Goal: Communication & Community: Answer question/provide support

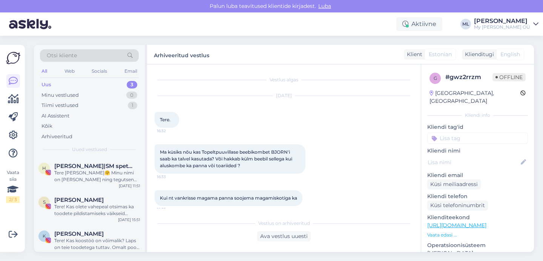
scroll to position [130, 0]
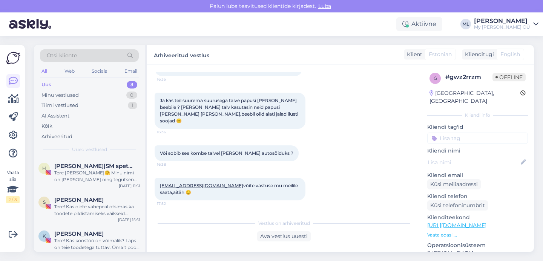
click at [52, 77] on div "All Web Socials Email" at bounding box center [89, 72] width 99 height 12
click at [48, 89] on div "Uus 3" at bounding box center [89, 85] width 99 height 11
click at [83, 85] on div "Uus 3" at bounding box center [89, 85] width 99 height 11
click at [47, 86] on div "Uus" at bounding box center [46, 85] width 10 height 8
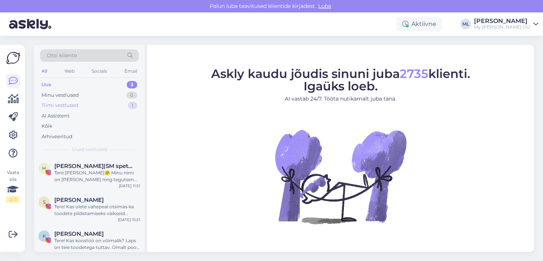
click at [75, 107] on div "Tiimi vestlused" at bounding box center [59, 106] width 37 height 8
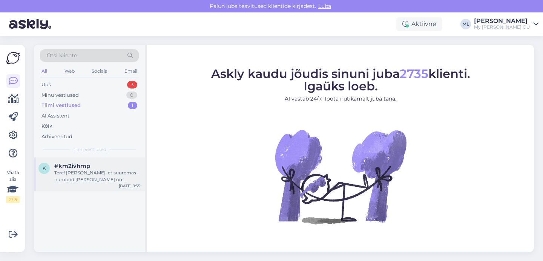
click at [114, 167] on div "#km2ivhmp" at bounding box center [97, 166] width 86 height 7
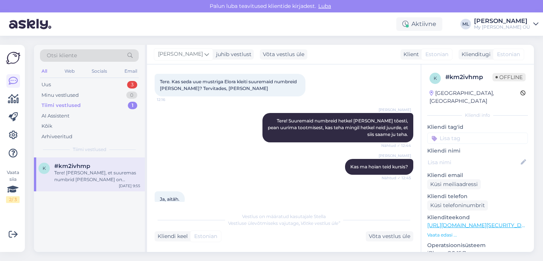
scroll to position [155, 0]
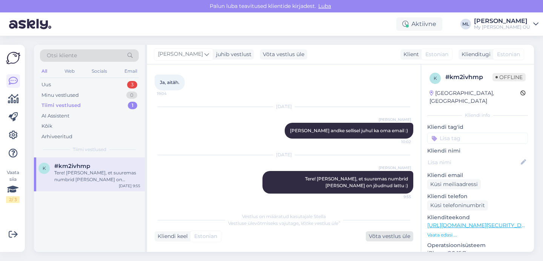
click at [402, 238] on div "Võta vestlus üle" at bounding box center [390, 237] width 48 height 10
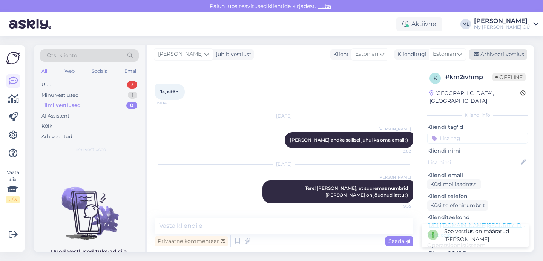
click at [480, 50] on div "Arhiveeri vestlus" at bounding box center [498, 54] width 58 height 10
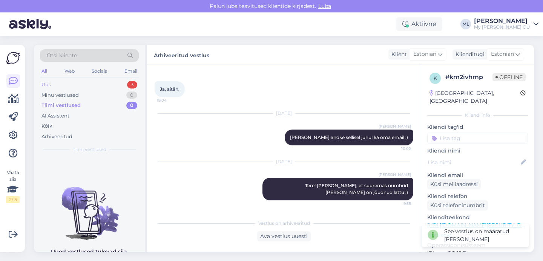
click at [43, 82] on div "Uus" at bounding box center [45, 85] width 9 height 8
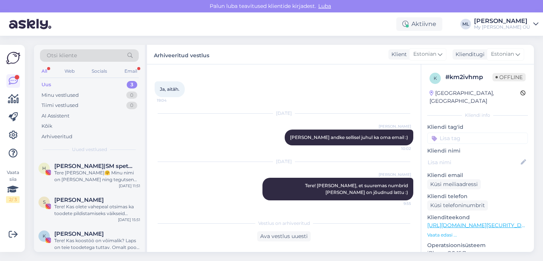
click at [55, 86] on div "Uus 3" at bounding box center [89, 85] width 99 height 11
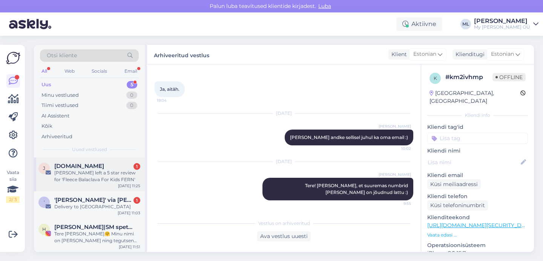
click at [73, 171] on div "[PERSON_NAME] left a 5 star review for 'Fleece Balaclava For Kids FERN'" at bounding box center [97, 177] width 86 height 14
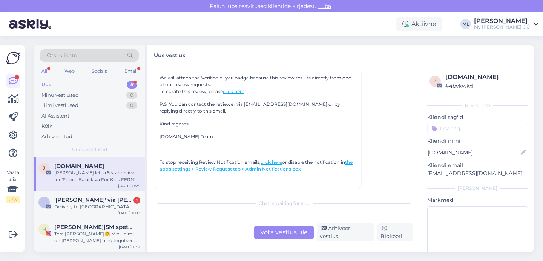
scroll to position [3304, 0]
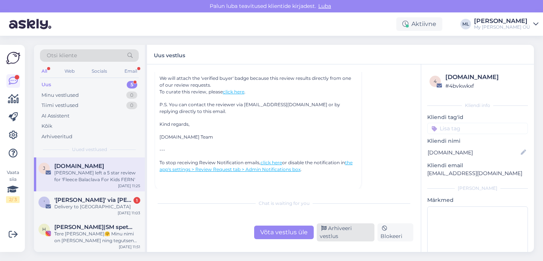
click at [344, 237] on div "Arhiveeri vestlus" at bounding box center [346, 233] width 58 height 18
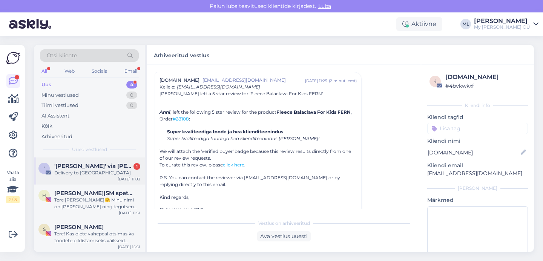
click at [57, 168] on span "'[PERSON_NAME]' via [PERSON_NAME] Bredenist" at bounding box center [93, 166] width 78 height 7
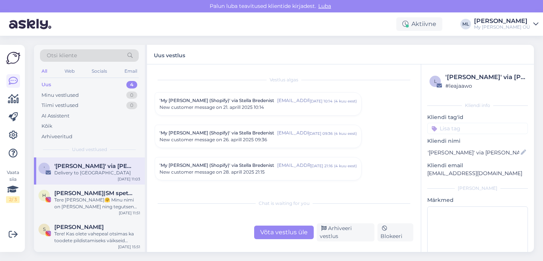
scroll to position [3213, 0]
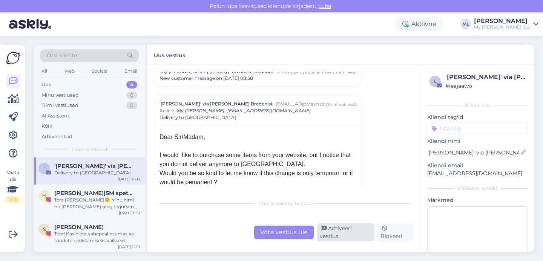
click at [347, 232] on div "Arhiveeri vestlus" at bounding box center [346, 233] width 58 height 18
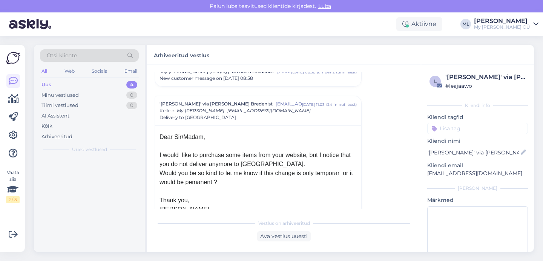
scroll to position [3271, 0]
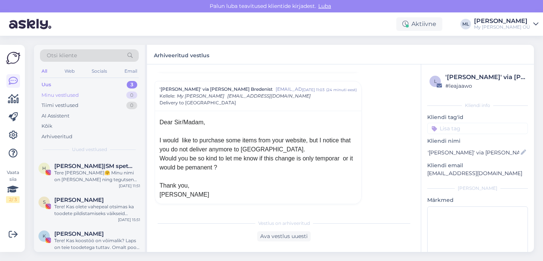
click at [59, 91] on div "Minu vestlused 0" at bounding box center [89, 95] width 99 height 11
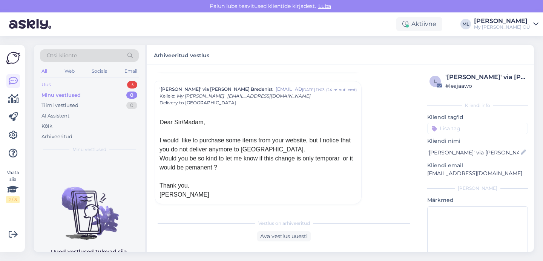
click at [47, 82] on div "Uus" at bounding box center [45, 85] width 9 height 8
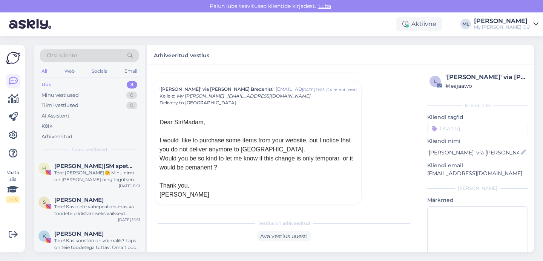
click at [305, 60] on div "Arhiveeritud vestlus" at bounding box center [340, 55] width 387 height 20
click at [60, 88] on div "Uus 3" at bounding box center [89, 85] width 99 height 11
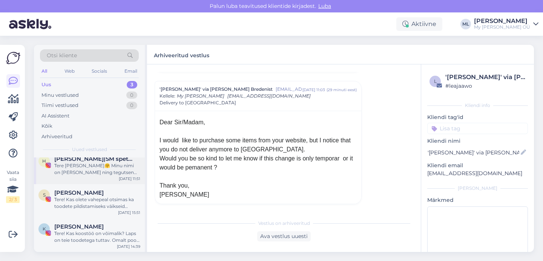
click at [78, 160] on span "[PERSON_NAME]|SM spetsialist|UGC" at bounding box center [93, 159] width 78 height 7
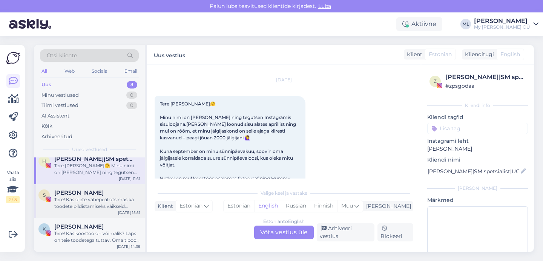
click at [72, 195] on span "[PERSON_NAME]" at bounding box center [78, 193] width 49 height 7
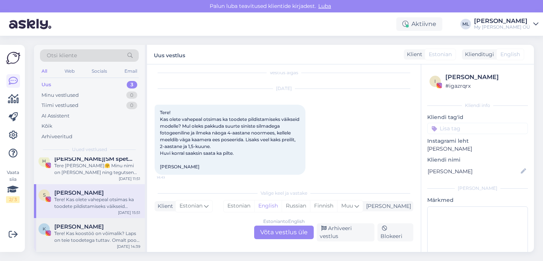
click at [71, 233] on div "Tere! Kas koostöö on võimalik? Laps on teie toodetega tuttav. Omalt poolt saan …" at bounding box center [97, 237] width 86 height 14
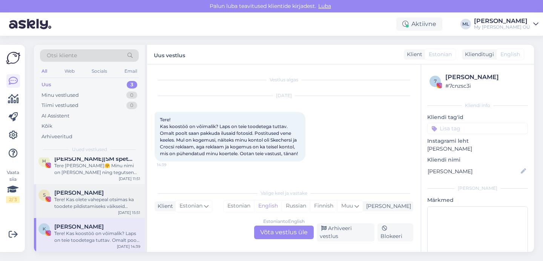
click at [100, 201] on div "Tere! Kas olete vahepeal otsimas ka toodete pildistamiseks väikseid modelle? Mu…" at bounding box center [97, 203] width 86 height 14
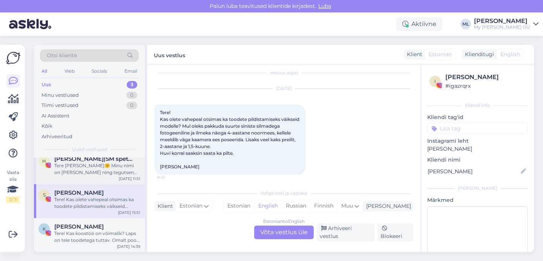
click at [87, 171] on div "Tere [PERSON_NAME]🤗 Minu nimi on [PERSON_NAME] ning tegutsen Instagramis sisulo…" at bounding box center [97, 170] width 86 height 14
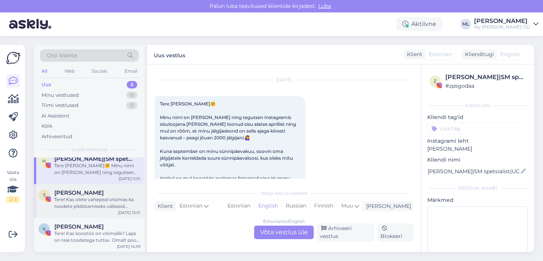
click at [82, 208] on div "Tere! Kas olete vahepeal otsimas ka toodete pildistamiseks väikseid modelle? Mu…" at bounding box center [97, 203] width 86 height 14
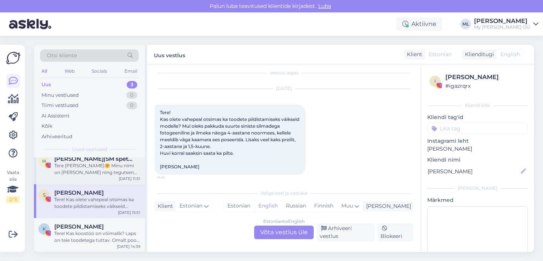
click at [75, 162] on span "[PERSON_NAME]|SM spetsialist|UGC" at bounding box center [93, 159] width 78 height 7
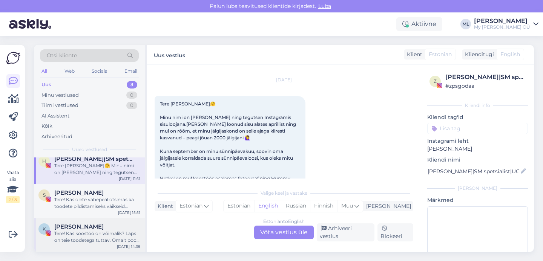
scroll to position [6, 0]
click at [65, 199] on div "Tere! Kas olete vahepeal otsimas ka toodete pildistamiseks väikseid modelle? Mu…" at bounding box center [97, 204] width 86 height 14
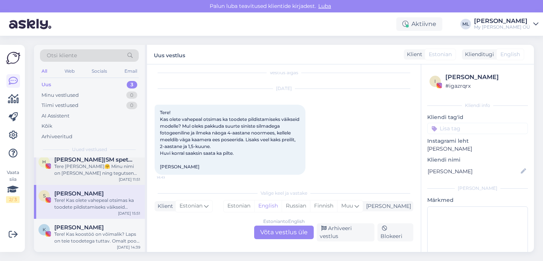
click at [66, 167] on div "Tere [PERSON_NAME]🤗 Minu nimi on [PERSON_NAME] ning tegutsen Instagramis sisulo…" at bounding box center [97, 170] width 86 height 14
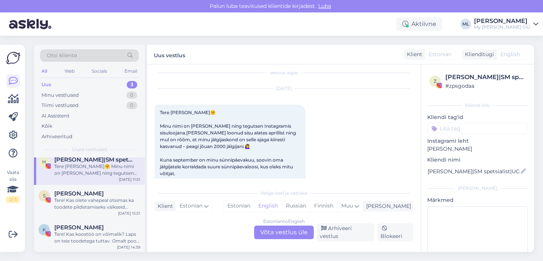
scroll to position [16, 0]
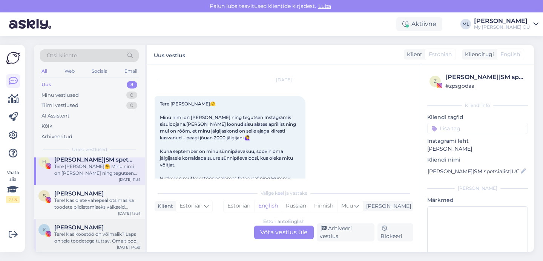
click at [57, 226] on span "[PERSON_NAME]" at bounding box center [78, 227] width 49 height 7
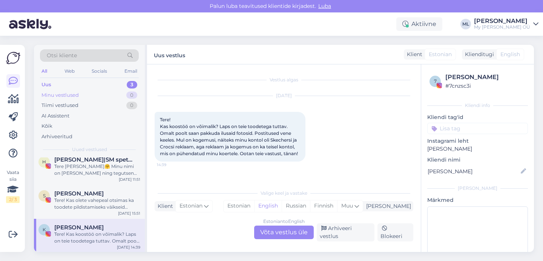
click at [64, 92] on div "Minu vestlused" at bounding box center [59, 96] width 37 height 8
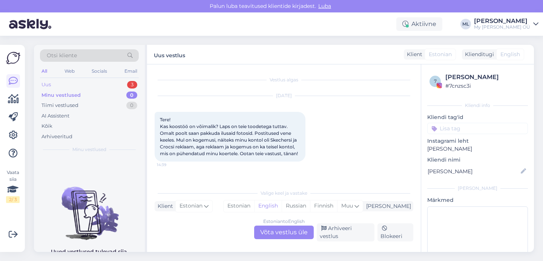
click at [43, 84] on div "Uus" at bounding box center [45, 85] width 9 height 8
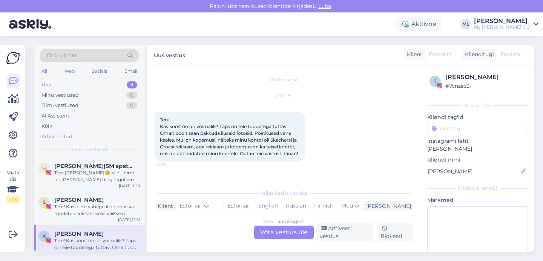
click at [53, 135] on div "Arhiveeritud" at bounding box center [56, 137] width 31 height 8
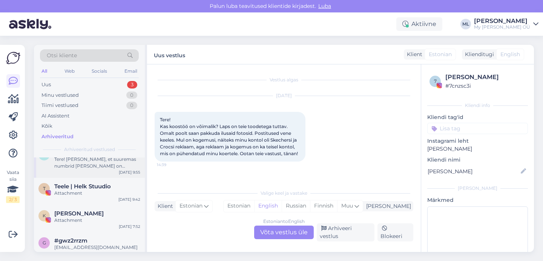
scroll to position [77, 0]
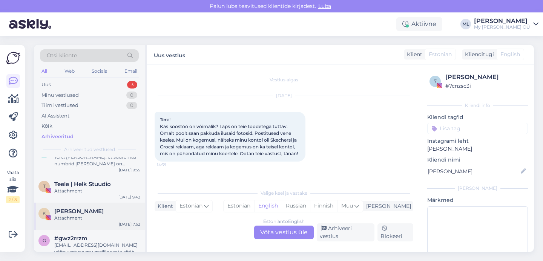
click at [67, 216] on div "Attachment" at bounding box center [97, 218] width 86 height 7
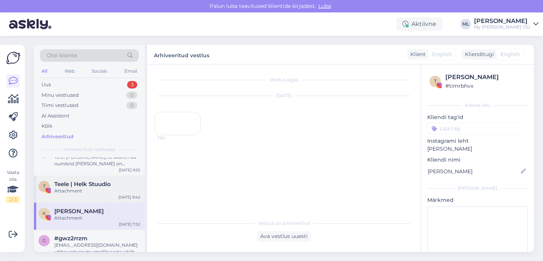
click at [87, 186] on span "Teele | Helk Stuudio" at bounding box center [82, 184] width 57 height 7
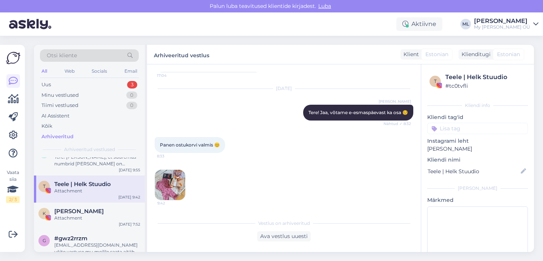
scroll to position [7670, 0]
click at [92, 216] on div "Attachment" at bounding box center [97, 218] width 86 height 7
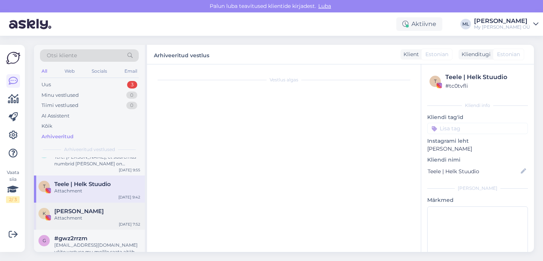
scroll to position [0, 0]
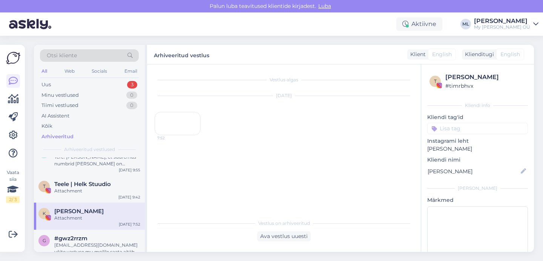
click at [171, 135] on div "7:52" at bounding box center [178, 123] width 46 height 23
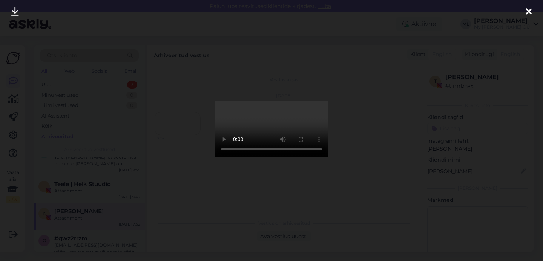
click at [362, 186] on div at bounding box center [271, 130] width 543 height 261
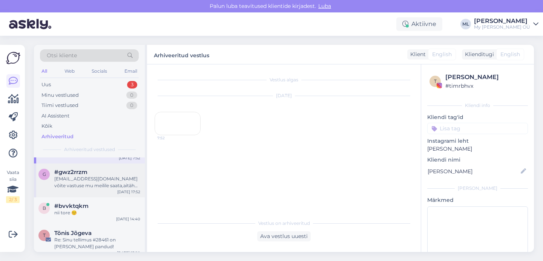
scroll to position [187, 0]
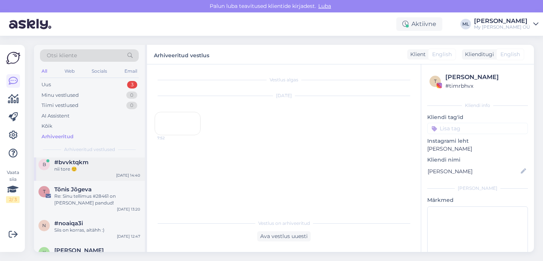
click at [57, 166] on div "nii tore ☺️" at bounding box center [97, 169] width 86 height 7
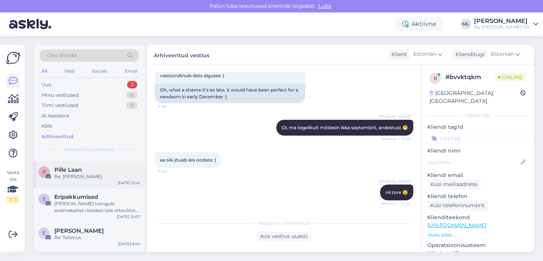
scroll to position [335, 0]
click at [76, 178] on div "Re: [PERSON_NAME]" at bounding box center [97, 177] width 86 height 7
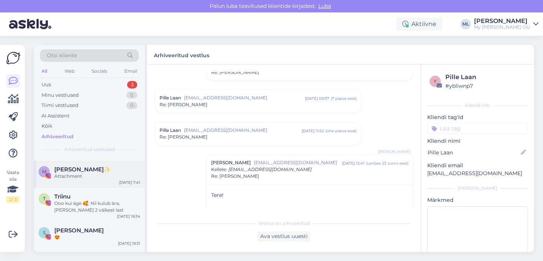
scroll to position [753, 0]
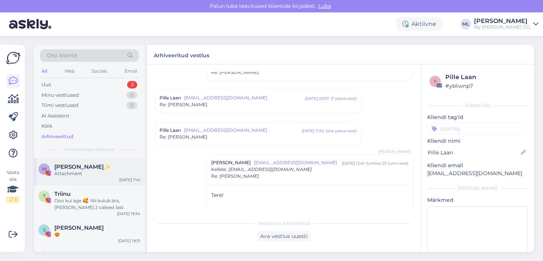
click at [77, 169] on span "[PERSON_NAME]✨" at bounding box center [82, 167] width 57 height 7
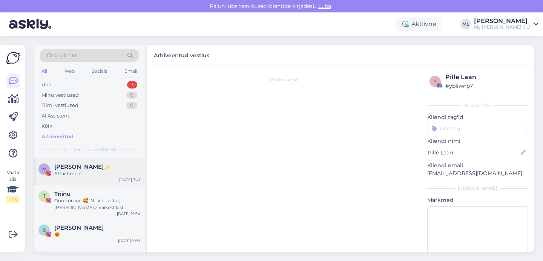
scroll to position [0, 0]
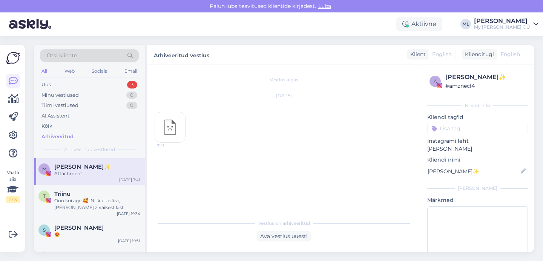
click at [173, 126] on img at bounding box center [170, 127] width 30 height 30
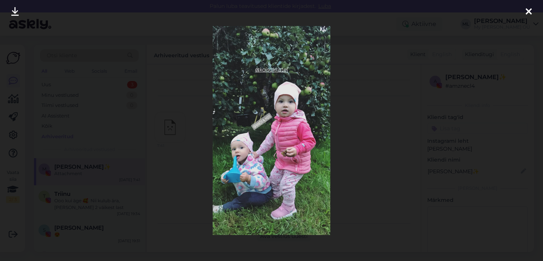
click at [528, 8] on icon at bounding box center [529, 12] width 6 height 10
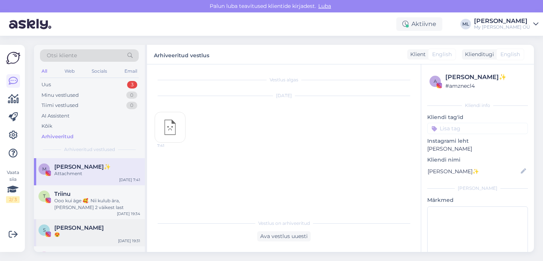
click at [75, 244] on div "S [PERSON_NAME] 😍 [DATE] 19:31" at bounding box center [89, 232] width 111 height 27
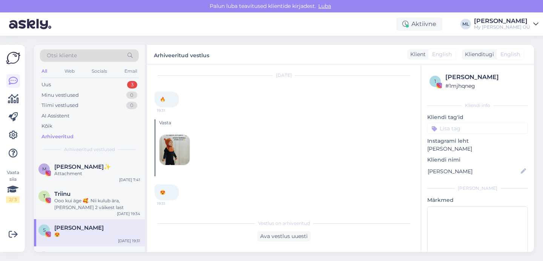
scroll to position [1786, 0]
click at [87, 210] on div "Ooo kui äge 🥰. Nii kulub ära, [PERSON_NAME] 2 väikest last" at bounding box center [97, 205] width 86 height 14
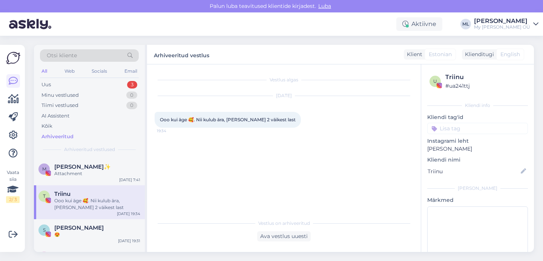
scroll to position [0, 0]
click at [96, 172] on div "Attachment" at bounding box center [97, 173] width 86 height 7
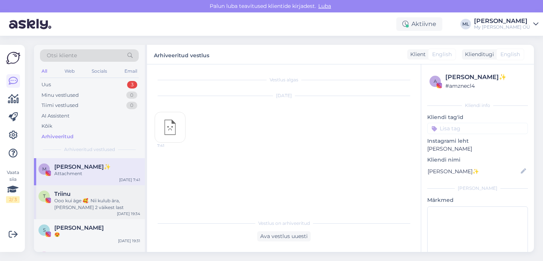
click at [89, 199] on div "Ooo kui äge 🥰. Nii kulub ära, [PERSON_NAME] 2 väikest last" at bounding box center [97, 205] width 86 height 14
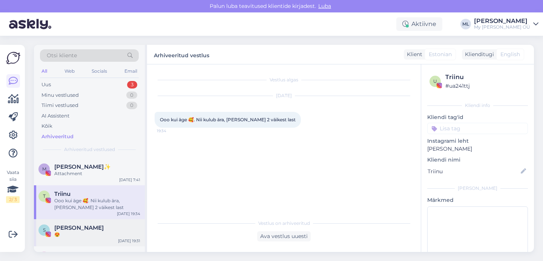
click at [72, 221] on div "S [PERSON_NAME] 😍 [DATE] 19:31" at bounding box center [89, 232] width 111 height 27
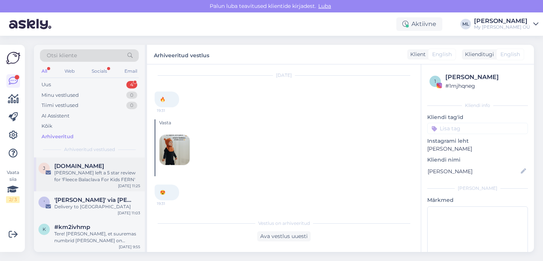
click at [90, 179] on div "[PERSON_NAME] left a 5 star review for 'Fleece Balaclava For Kids FERN'" at bounding box center [97, 177] width 86 height 14
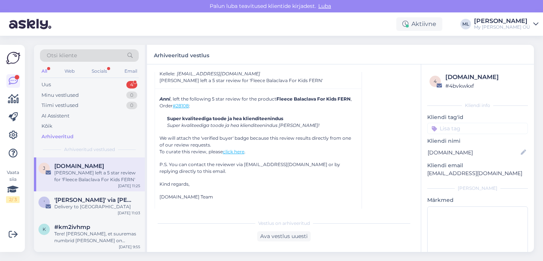
scroll to position [3246, 0]
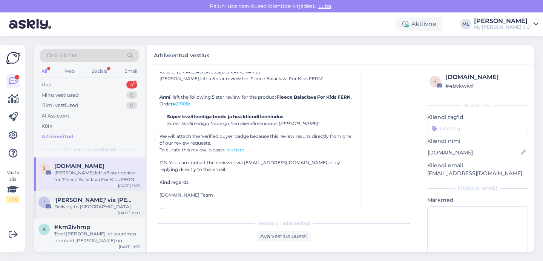
click at [74, 207] on div "Delivery to [GEOGRAPHIC_DATA]" at bounding box center [97, 207] width 86 height 7
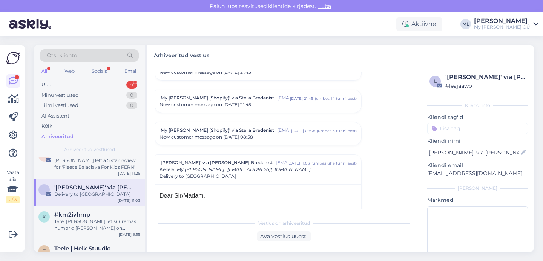
scroll to position [13, 0]
click at [46, 137] on div "Arhiveeritud" at bounding box center [57, 137] width 32 height 8
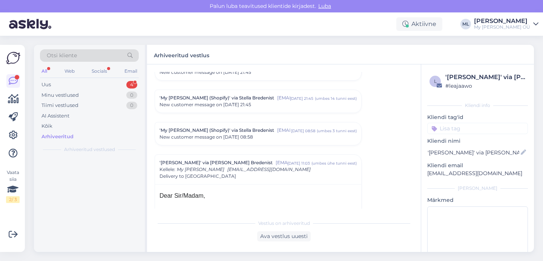
scroll to position [0, 0]
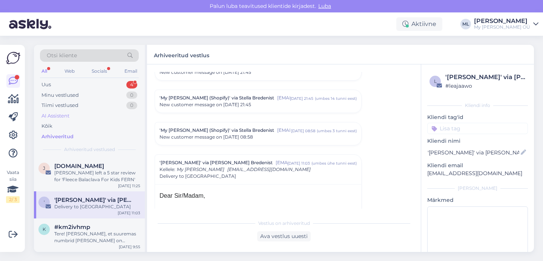
click at [53, 119] on div "AI Assistent" at bounding box center [55, 116] width 28 height 8
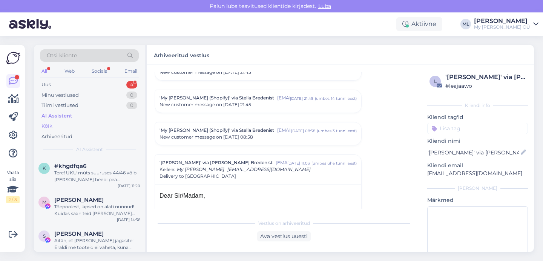
click at [50, 126] on div "Kõik" at bounding box center [46, 127] width 11 height 8
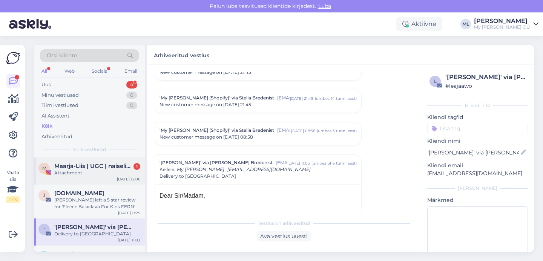
click at [73, 180] on div "M Maarja-Liis | UGC | naiselikkus | tervis | ilu | reisimine 1 Attachment [DATE…" at bounding box center [89, 171] width 111 height 27
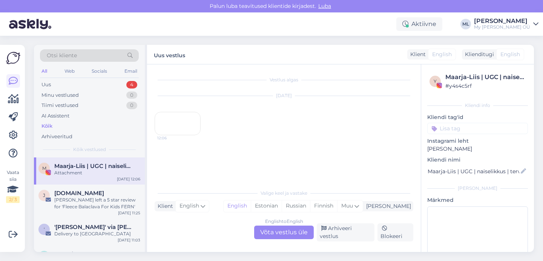
click at [171, 135] on div "12:06" at bounding box center [178, 123] width 46 height 23
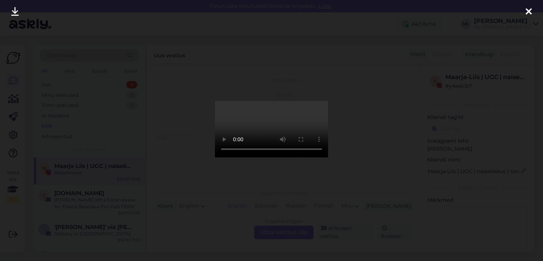
click at [527, 7] on icon at bounding box center [529, 12] width 6 height 10
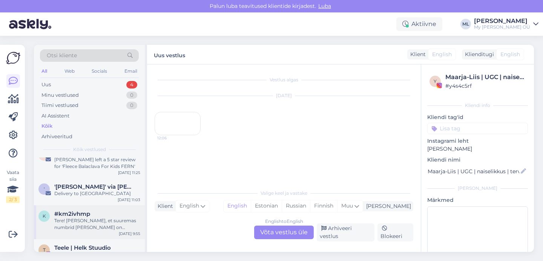
scroll to position [44, 0]
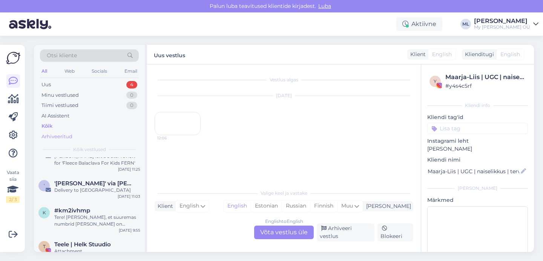
click at [53, 138] on div "Arhiveeritud" at bounding box center [56, 137] width 31 height 8
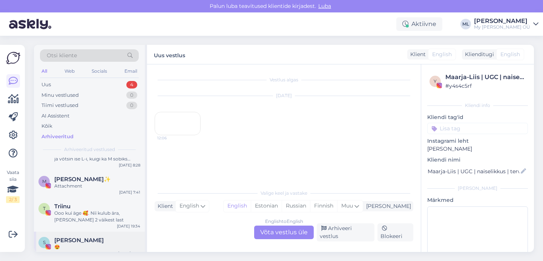
scroll to position [810, 0]
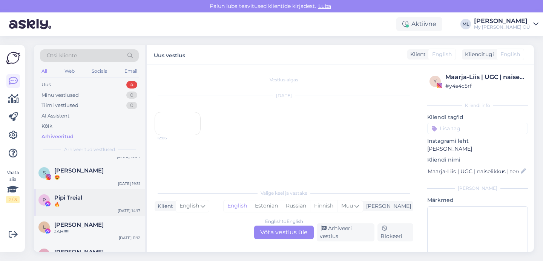
click at [76, 202] on div "🔥" at bounding box center [97, 204] width 86 height 7
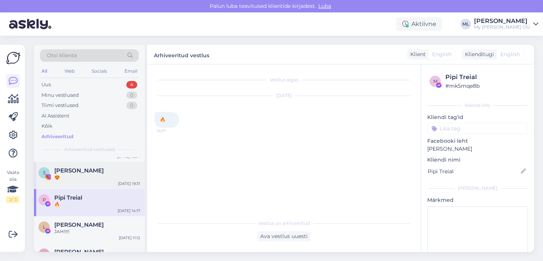
click at [62, 173] on span "[PERSON_NAME]" at bounding box center [78, 170] width 49 height 7
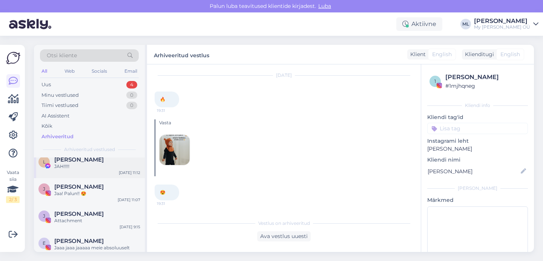
scroll to position [876, 0]
click at [71, 188] on span "[PERSON_NAME]" at bounding box center [78, 186] width 49 height 7
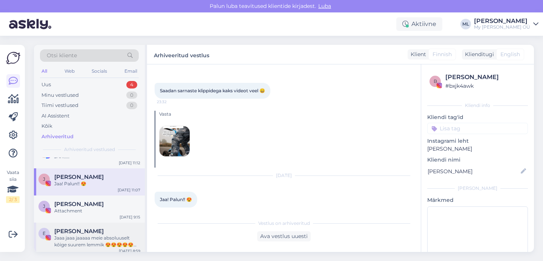
scroll to position [886, 0]
click at [83, 206] on div "[PERSON_NAME]" at bounding box center [97, 203] width 86 height 7
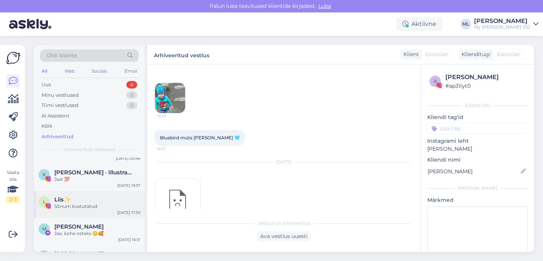
scroll to position [1065, 0]
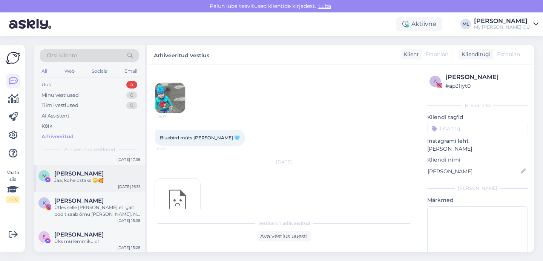
click at [77, 177] on div "Jaa, kohe ostaks 😳🥰" at bounding box center [97, 180] width 86 height 7
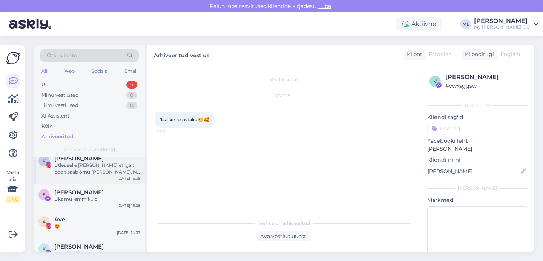
scroll to position [1109, 0]
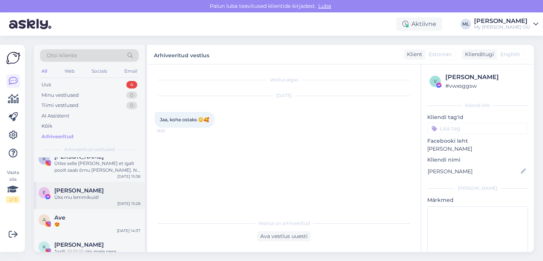
click at [83, 191] on div "[PERSON_NAME]" at bounding box center [97, 190] width 86 height 7
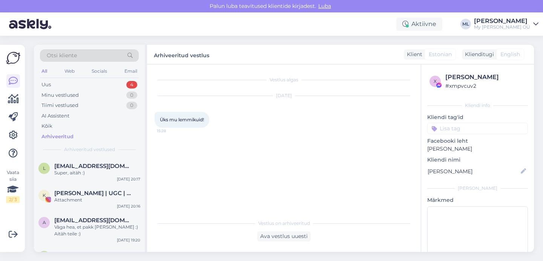
scroll to position [2030, 0]
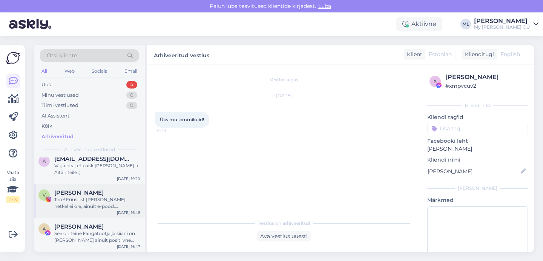
click at [96, 200] on div "Tere! Füüsilist [PERSON_NAME] hetkel ei ole, ainult e-pood. [PERSON_NAME] aga o…" at bounding box center [97, 203] width 86 height 14
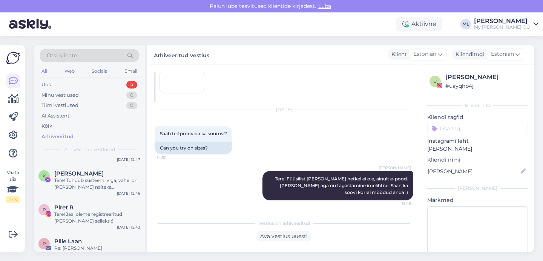
scroll to position [0, 0]
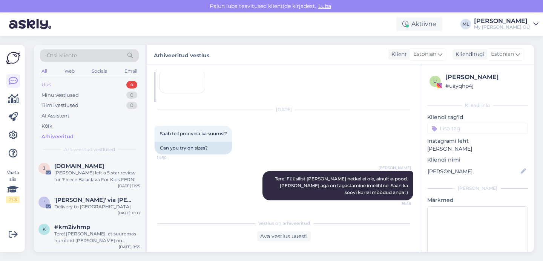
click at [86, 86] on div "Uus 4" at bounding box center [89, 85] width 99 height 11
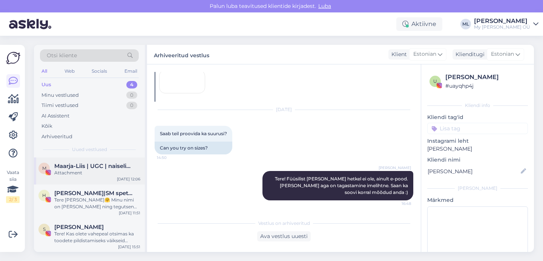
click at [72, 174] on div "Attachment" at bounding box center [97, 173] width 86 height 7
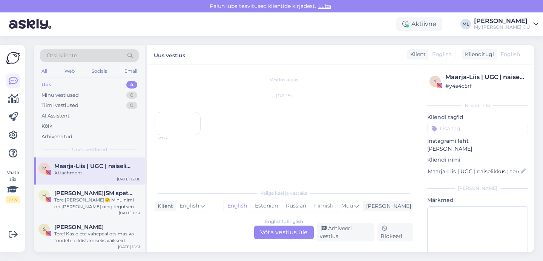
scroll to position [17, 0]
click at [69, 198] on div "Tere [PERSON_NAME]🤗 Minu nimi on [PERSON_NAME] ning tegutsen Instagramis sisulo…" at bounding box center [97, 204] width 86 height 14
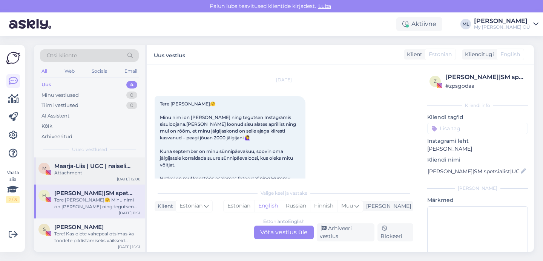
click at [84, 169] on span "Maarja-Liis | UGC | naiselikkus | tervis | ilu | reisimine" at bounding box center [93, 166] width 78 height 7
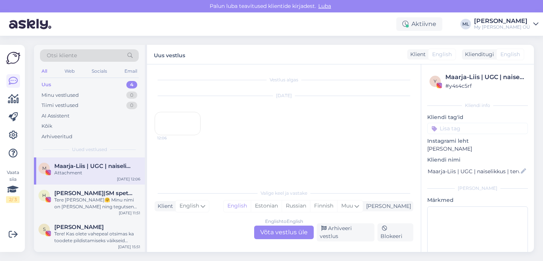
click at [176, 135] on div "12:06" at bounding box center [178, 123] width 46 height 23
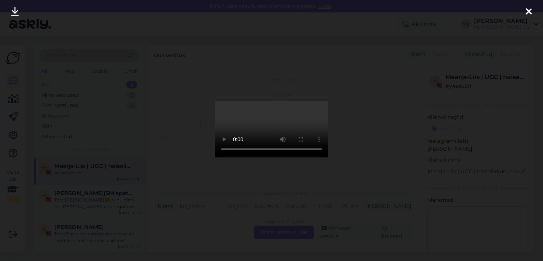
click at [526, 9] on icon at bounding box center [529, 12] width 6 height 10
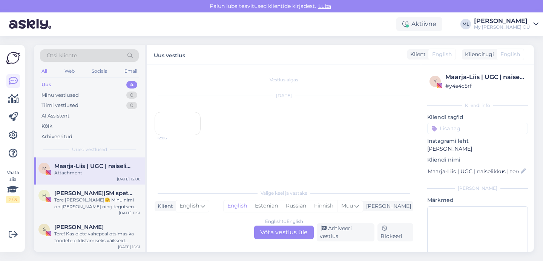
click at [170, 135] on div "12:06" at bounding box center [178, 123] width 46 height 23
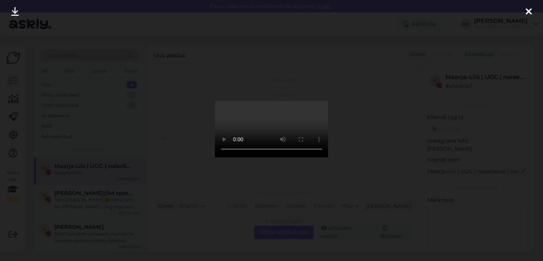
click at [539, 15] on div at bounding box center [271, 130] width 543 height 261
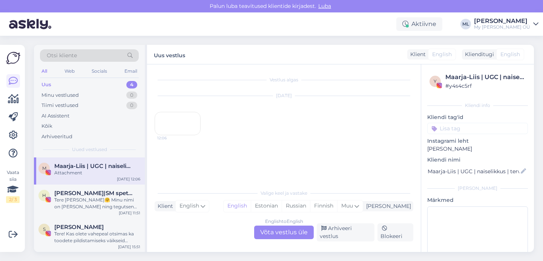
click at [228, 94] on div "[DATE]" at bounding box center [284, 95] width 259 height 7
click at [177, 135] on div "12:06" at bounding box center [178, 123] width 46 height 23
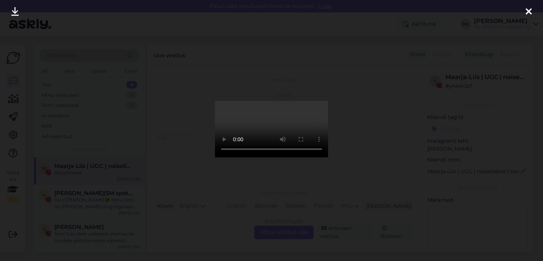
click at [530, 8] on icon at bounding box center [529, 12] width 6 height 10
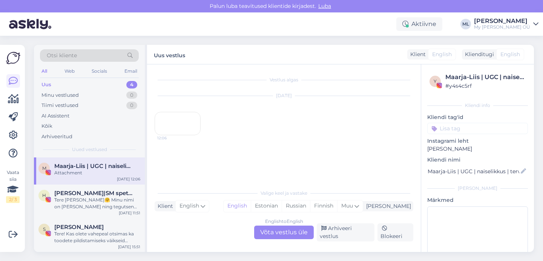
click at [88, 172] on div "Attachment" at bounding box center [97, 173] width 86 height 7
click at [49, 84] on div "Uus" at bounding box center [46, 85] width 10 height 8
click at [181, 135] on div "12:06" at bounding box center [178, 123] width 46 height 23
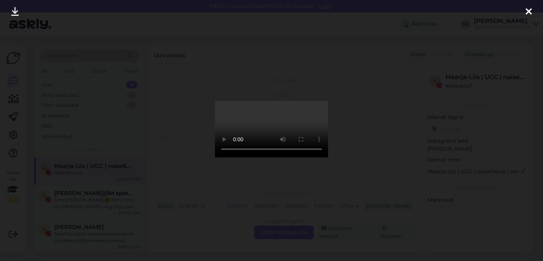
click at [529, 9] on icon at bounding box center [529, 12] width 6 height 10
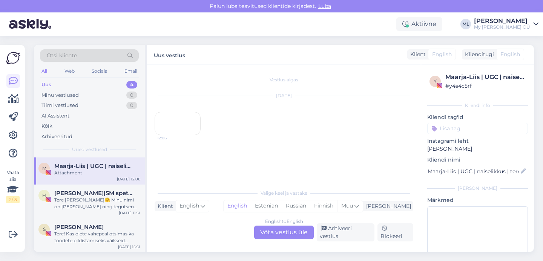
click at [181, 135] on div "12:06" at bounding box center [178, 123] width 46 height 23
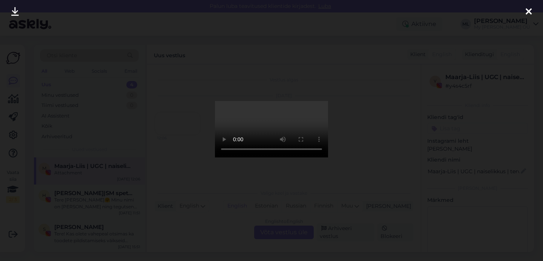
click at [525, 11] on div at bounding box center [528, 12] width 15 height 24
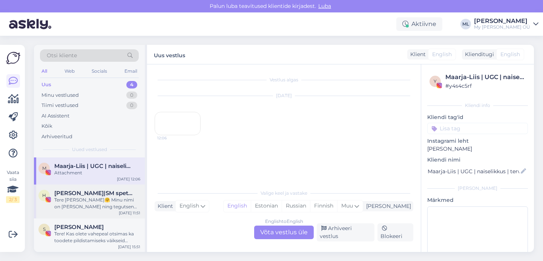
click at [89, 197] on div "Tere [PERSON_NAME]🤗 Minu nimi on [PERSON_NAME] ning tegutsen Instagramis sisulo…" at bounding box center [97, 204] width 86 height 14
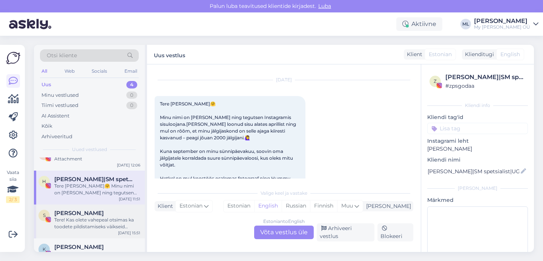
scroll to position [34, 0]
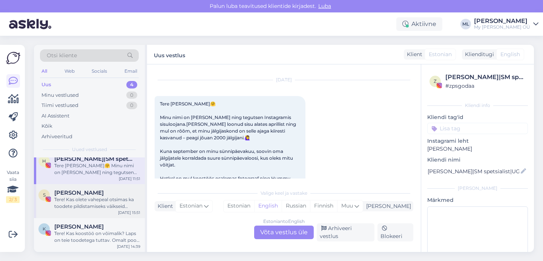
click at [90, 199] on div "Tere! Kas olete vahepeal otsimas ka toodete pildistamiseks väikseid modelle? Mu…" at bounding box center [97, 203] width 86 height 14
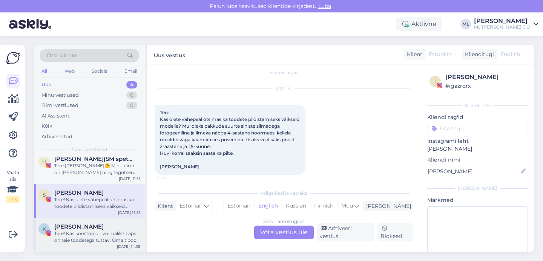
click at [68, 227] on span "[PERSON_NAME]" at bounding box center [78, 227] width 49 height 7
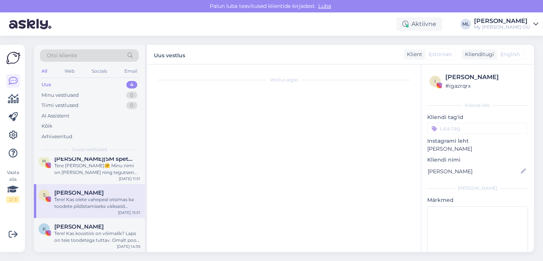
scroll to position [0, 0]
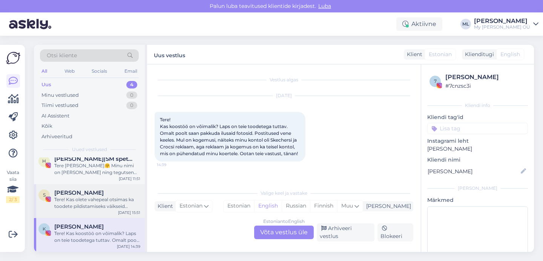
click at [87, 199] on div "Tere! Kas olete vahepeal otsimas ka toodete pildistamiseks väikseid modelle? Mu…" at bounding box center [97, 203] width 86 height 14
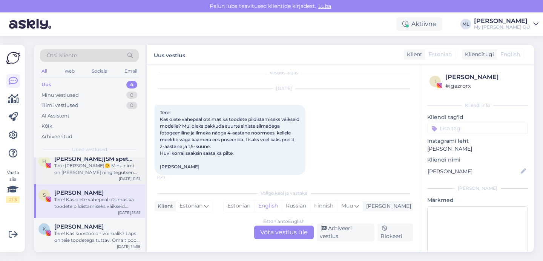
click at [87, 162] on span "[PERSON_NAME]|SM spetsialist|UGC" at bounding box center [93, 159] width 78 height 7
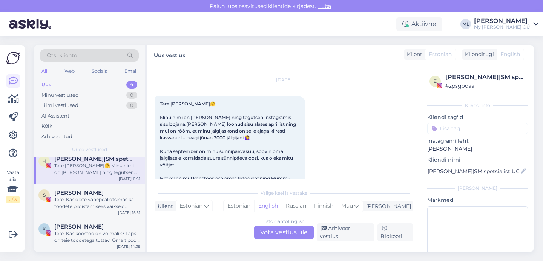
click at [88, 166] on div "Tere [PERSON_NAME]🤗 Minu nimi on [PERSON_NAME] ning tegutsen Instagramis sisulo…" at bounding box center [97, 170] width 86 height 14
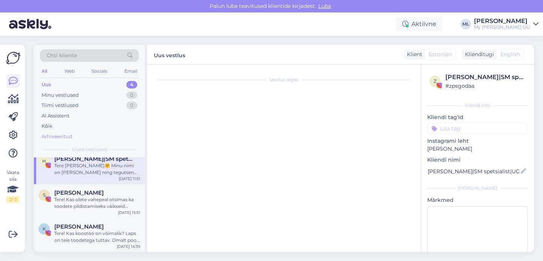
scroll to position [0, 0]
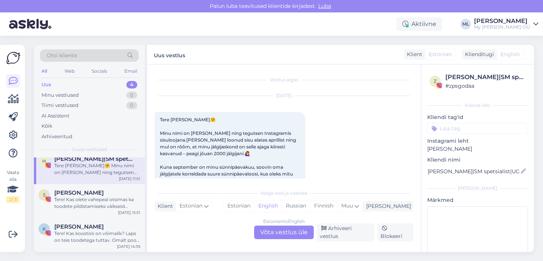
click at [54, 85] on div "Uus 4" at bounding box center [89, 85] width 99 height 11
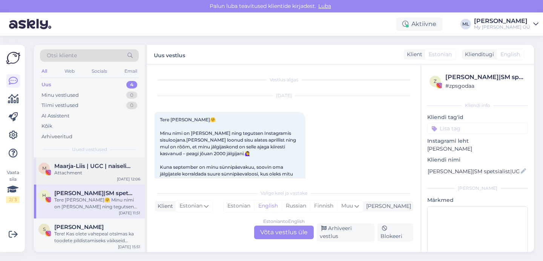
click at [69, 167] on span "Maarja-Liis | UGC | naiselikkus | tervis | ilu | reisimine" at bounding box center [93, 166] width 78 height 7
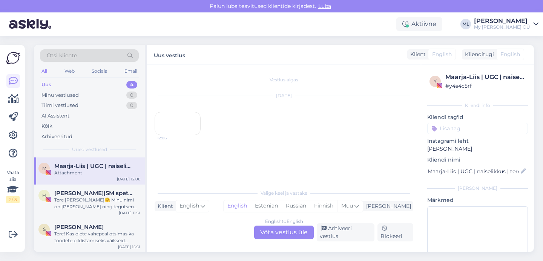
scroll to position [17, 0]
click at [88, 177] on div "M Maarja-Liis | UGC | naiselikkus | tervis | ilu | reisimine Attachment [DATE] …" at bounding box center [89, 171] width 111 height 27
click at [344, 233] on div "Arhiveeri vestlus" at bounding box center [346, 233] width 58 height 18
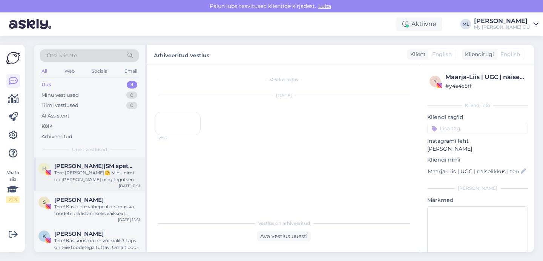
click at [63, 174] on div "Tere [PERSON_NAME]🤗 Minu nimi on [PERSON_NAME] ning tegutsen Instagramis sisulo…" at bounding box center [97, 177] width 86 height 14
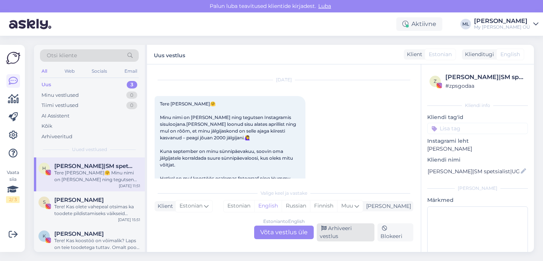
click at [338, 229] on div "Estonian to English Võta vestlus üle Arhiveeri vestlus Blokeeri" at bounding box center [284, 233] width 259 height 18
click at [337, 236] on div "Arhiveeri vestlus" at bounding box center [346, 233] width 58 height 18
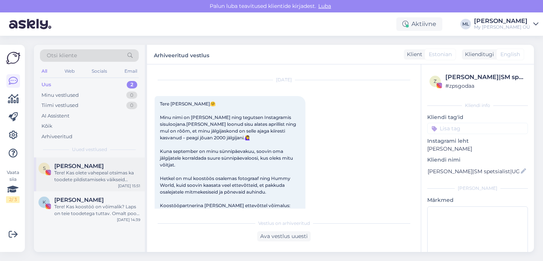
click at [98, 178] on div "Tere! Kas olete vahepeal otsimas ka toodete pildistamiseks väikseid modelle? Mu…" at bounding box center [97, 177] width 86 height 14
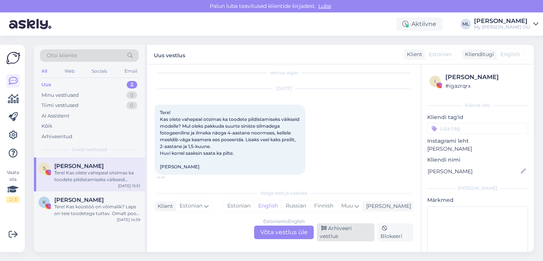
drag, startPoint x: 362, startPoint y: 236, endPoint x: 346, endPoint y: 237, distance: 16.3
click at [362, 236] on div "Arhiveeri vestlus" at bounding box center [346, 233] width 58 height 18
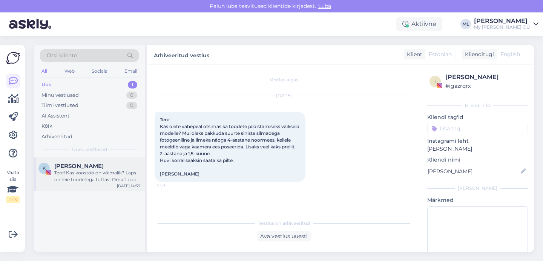
click at [104, 175] on div "Tere! Kas koostöö on võimalik? Laps on teie toodetega tuttav. Omalt poolt saan …" at bounding box center [97, 177] width 86 height 14
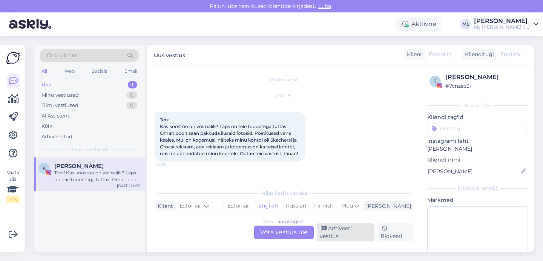
click at [332, 233] on div "Arhiveeri vestlus" at bounding box center [346, 233] width 58 height 18
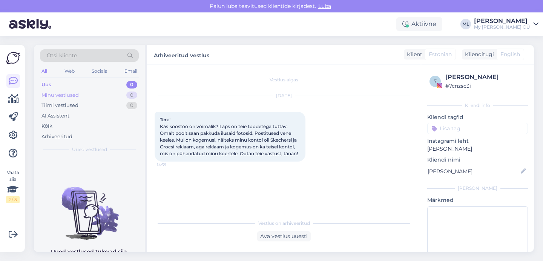
click at [77, 97] on div "Minu vestlused" at bounding box center [59, 96] width 37 height 8
click at [62, 81] on div "Uus 0" at bounding box center [89, 85] width 99 height 11
drag, startPoint x: 66, startPoint y: 137, endPoint x: 72, endPoint y: 155, distance: 18.8
click at [66, 137] on div "Arhiveeritud" at bounding box center [56, 137] width 31 height 8
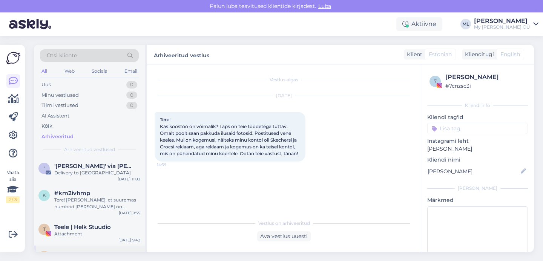
scroll to position [99, 0]
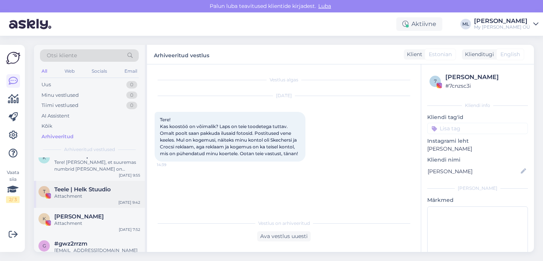
click at [77, 194] on div "Attachment" at bounding box center [97, 196] width 86 height 7
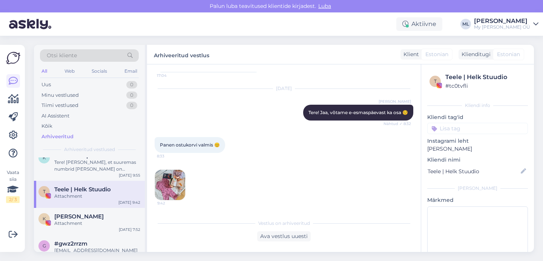
scroll to position [7680, 0]
click at [165, 186] on img at bounding box center [170, 185] width 30 height 30
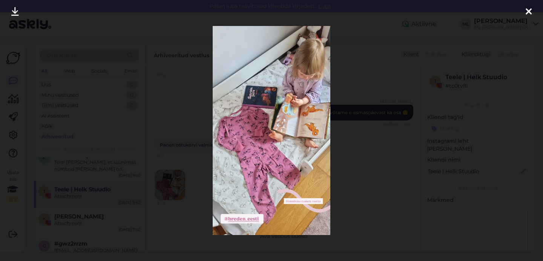
click at [529, 4] on div at bounding box center [528, 12] width 15 height 24
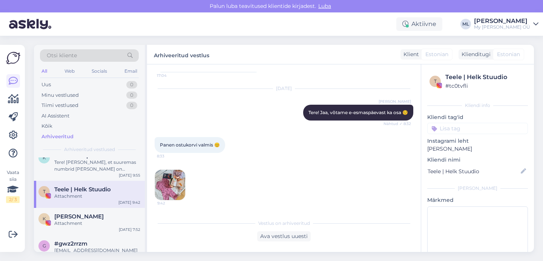
click at [163, 186] on img at bounding box center [170, 185] width 30 height 30
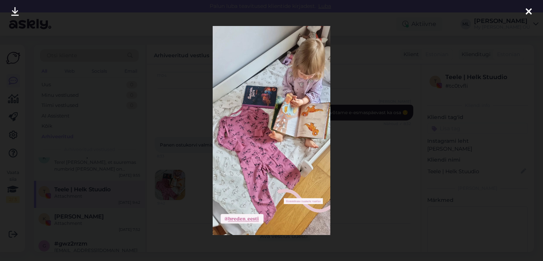
click at [528, 7] on icon at bounding box center [529, 12] width 6 height 10
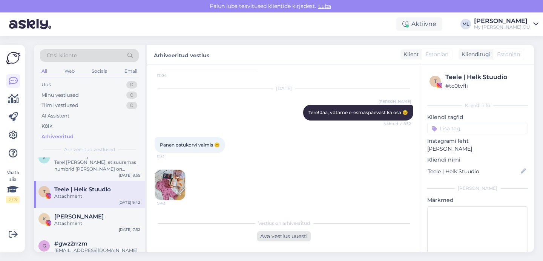
click at [271, 238] on div "Ava vestlus uuesti" at bounding box center [284, 237] width 54 height 10
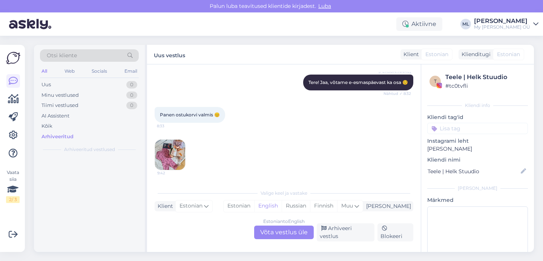
scroll to position [0, 0]
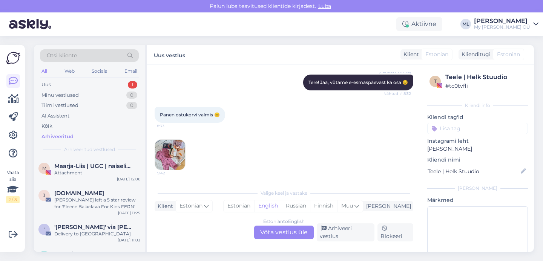
click at [276, 238] on div "Estonian to English Võta vestlus üle" at bounding box center [284, 233] width 60 height 14
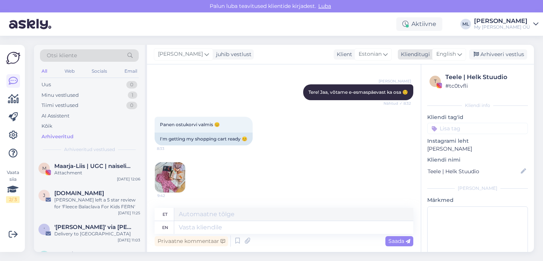
click at [457, 55] on div "English" at bounding box center [449, 54] width 34 height 12
type input "est"
click at [416, 85] on link "Estonian" at bounding box center [432, 88] width 83 height 12
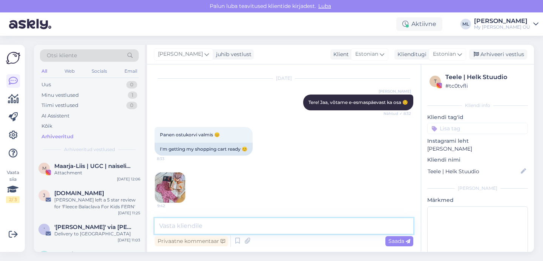
click at [240, 226] on textarea at bounding box center [284, 226] width 259 height 16
type textarea "😍"
drag, startPoint x: 483, startPoint y: 54, endPoint x: 492, endPoint y: 68, distance: 16.8
click at [492, 68] on div "[PERSON_NAME] juhib vestlust Klient [DEMOGRAPHIC_DATA] Klienditugi Estonian est…" at bounding box center [340, 148] width 387 height 207
click at [486, 56] on div "Arhiveeri vestlus" at bounding box center [498, 54] width 58 height 10
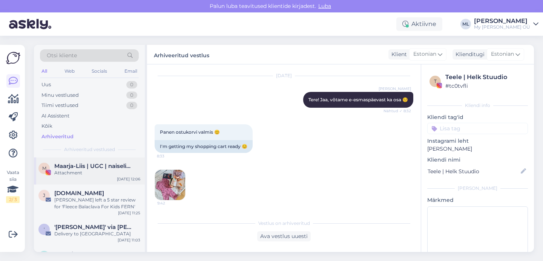
click at [97, 167] on span "Maarja-Liis | UGC | naiselikkus | tervis | ilu | reisimine" at bounding box center [93, 166] width 78 height 7
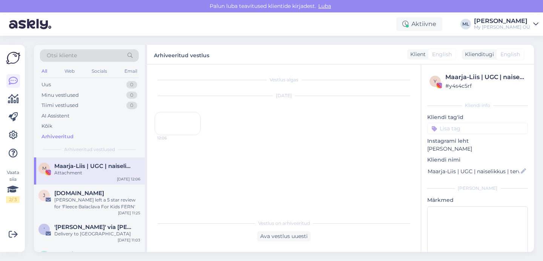
click at [74, 170] on div "Attachment" at bounding box center [97, 173] width 86 height 7
click at [379, 45] on div "Arhiveeritud vestlus Klient English Klienditugi English est Estonian" at bounding box center [340, 55] width 387 height 20
drag, startPoint x: 82, startPoint y: 82, endPoint x: 81, endPoint y: 86, distance: 3.9
click at [82, 83] on div "Uus 1" at bounding box center [89, 85] width 99 height 11
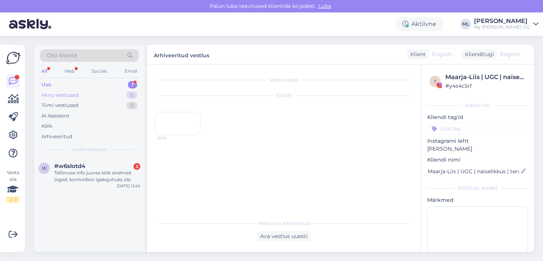
click at [64, 93] on div "Minu vestlused" at bounding box center [59, 96] width 37 height 8
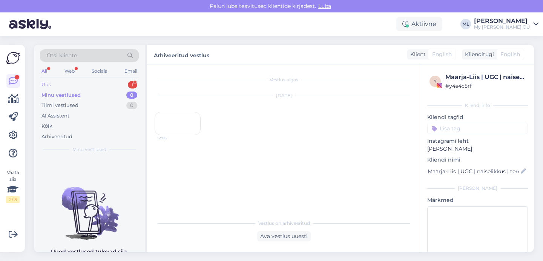
click at [50, 87] on div "Uus" at bounding box center [45, 85] width 9 height 8
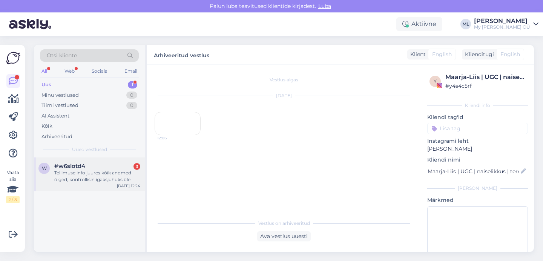
click at [85, 167] on span "#w6slotd4" at bounding box center [69, 166] width 31 height 7
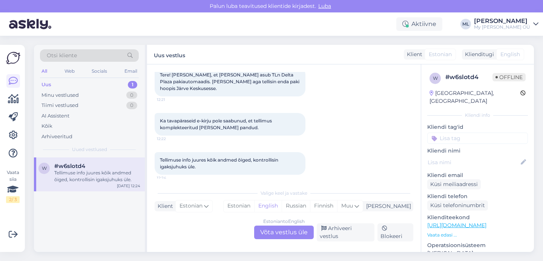
click at [295, 237] on div "Estonian to English Võta vestlus üle" at bounding box center [284, 233] width 60 height 14
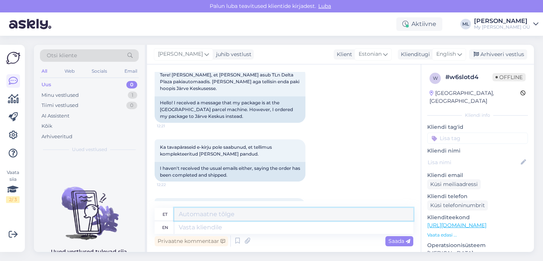
click at [201, 216] on textarea at bounding box center [293, 214] width 239 height 13
click at [449, 51] on span "English" at bounding box center [446, 54] width 20 height 8
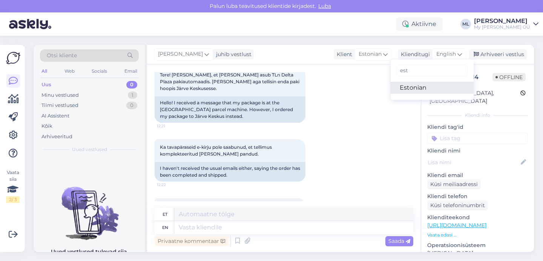
click at [410, 92] on link "Estonian" at bounding box center [432, 88] width 83 height 12
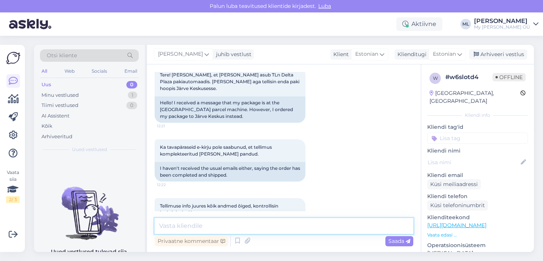
click at [198, 227] on textarea at bounding box center [284, 226] width 259 height 16
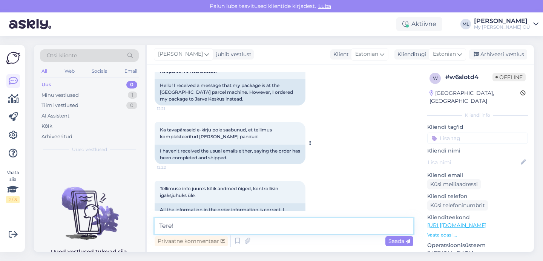
scroll to position [82, 0]
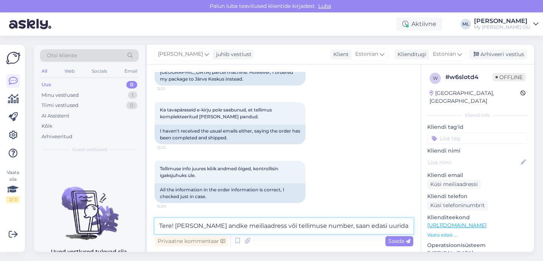
type textarea "Tere! [PERSON_NAME] andke meiliaadress või tellimuse number, saan edasi uurida …"
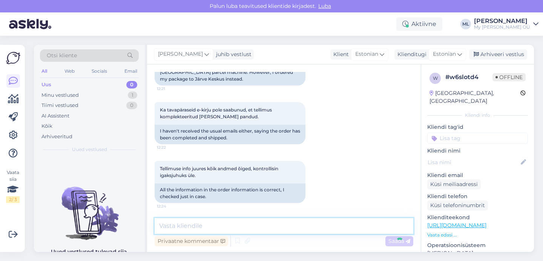
scroll to position [121, 0]
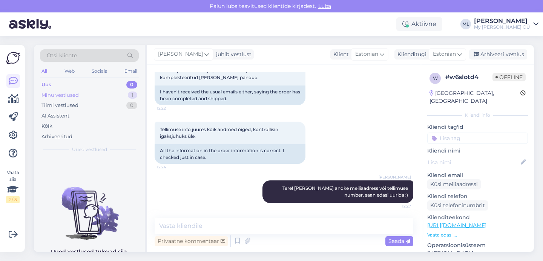
click at [66, 94] on div "Minu vestlused" at bounding box center [59, 96] width 37 height 8
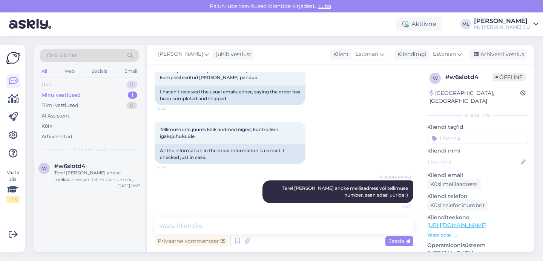
click at [54, 84] on div "Uus 0" at bounding box center [89, 85] width 99 height 11
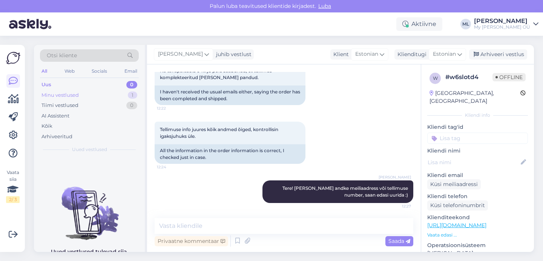
click at [66, 97] on div "Minu vestlused" at bounding box center [59, 96] width 37 height 8
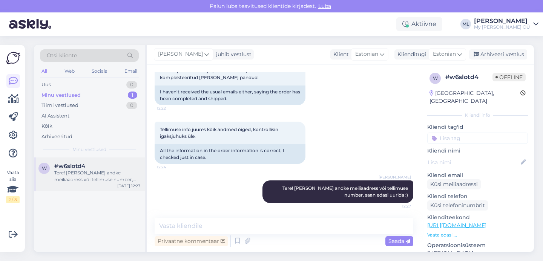
click at [79, 170] on div "Tere! [PERSON_NAME] andke meiliaadress või tellimuse number, saan edasi uurida …" at bounding box center [97, 177] width 86 height 14
click at [52, 84] on div "Uus 0" at bounding box center [89, 85] width 99 height 11
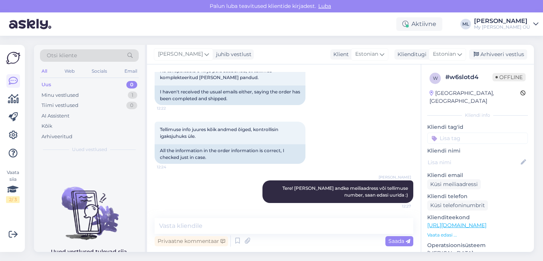
click at [233, 235] on div "Privaatne kommentaar Saada" at bounding box center [284, 241] width 259 height 14
click at [235, 228] on textarea at bounding box center [284, 226] width 259 height 16
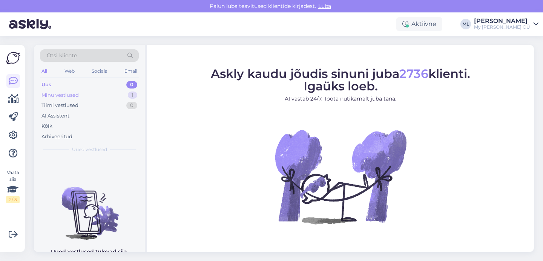
click at [101, 96] on div "Minu vestlused 1" at bounding box center [89, 95] width 99 height 11
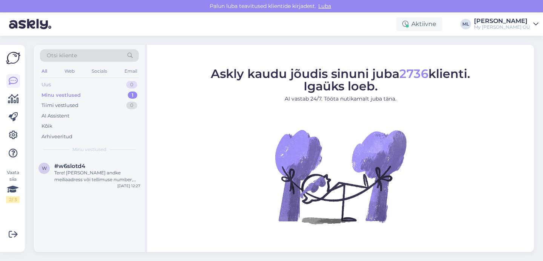
click at [103, 84] on div "Uus 0" at bounding box center [89, 85] width 99 height 11
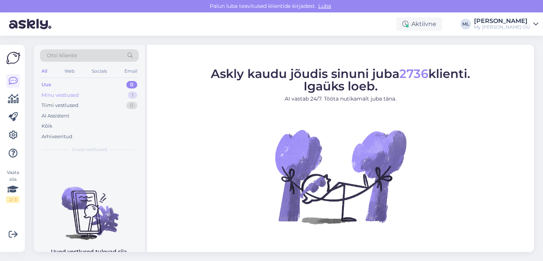
click at [82, 96] on div "Minu vestlused 1" at bounding box center [89, 95] width 99 height 11
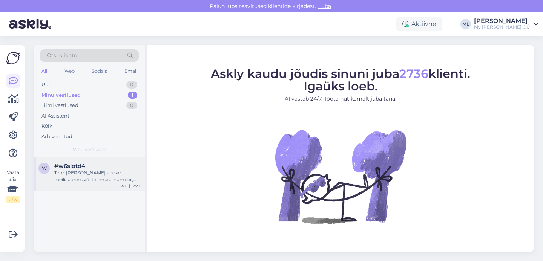
click at [88, 169] on div "#w6slotd4" at bounding box center [97, 166] width 86 height 7
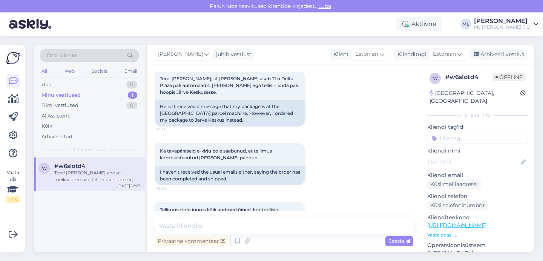
scroll to position [32, 0]
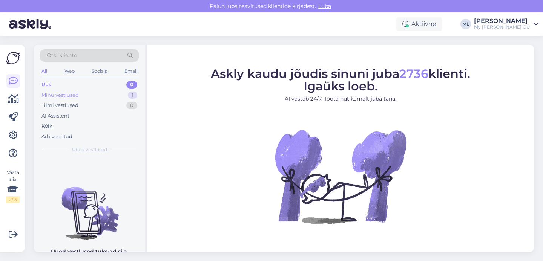
click at [104, 98] on div "Minu vestlused 1" at bounding box center [89, 95] width 99 height 11
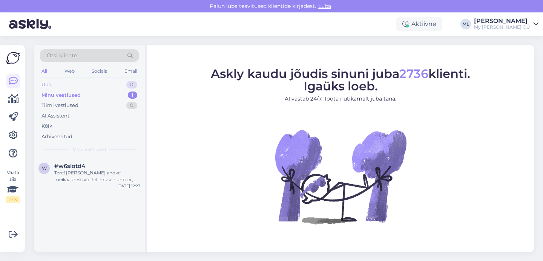
click at [98, 87] on div "Uus 0" at bounding box center [89, 85] width 99 height 11
